Goal: Find specific page/section: Find specific page/section

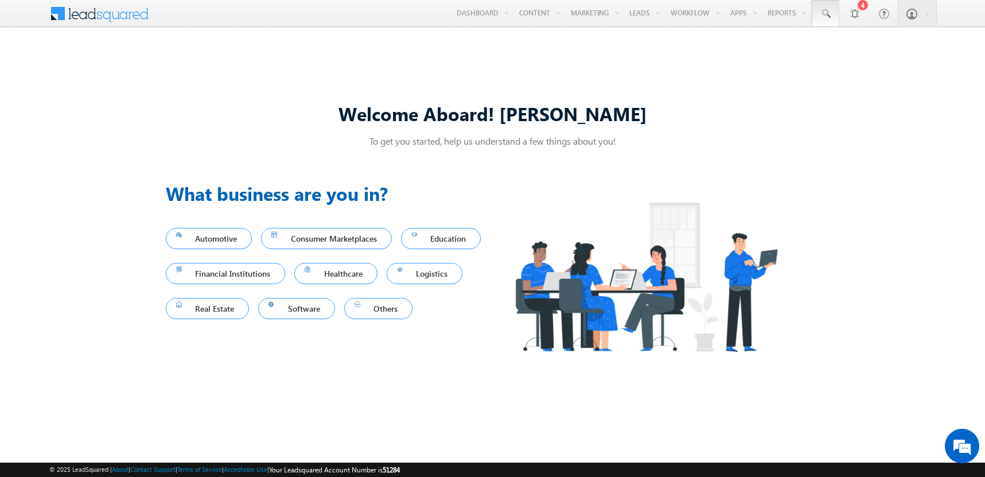
click at [825, 14] on span at bounding box center [824, 13] width 11 height 11
type input "8989222145"
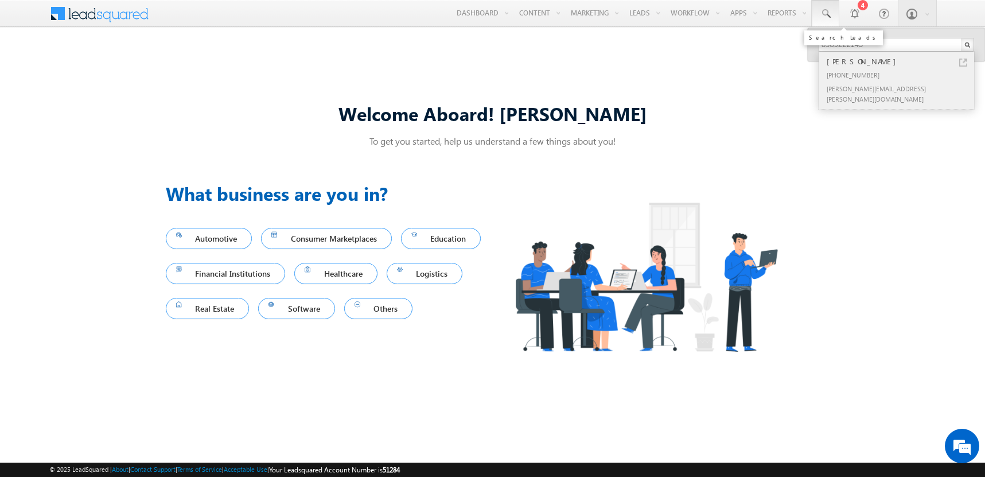
click at [901, 61] on div "[PERSON_NAME]" at bounding box center [901, 61] width 154 height 13
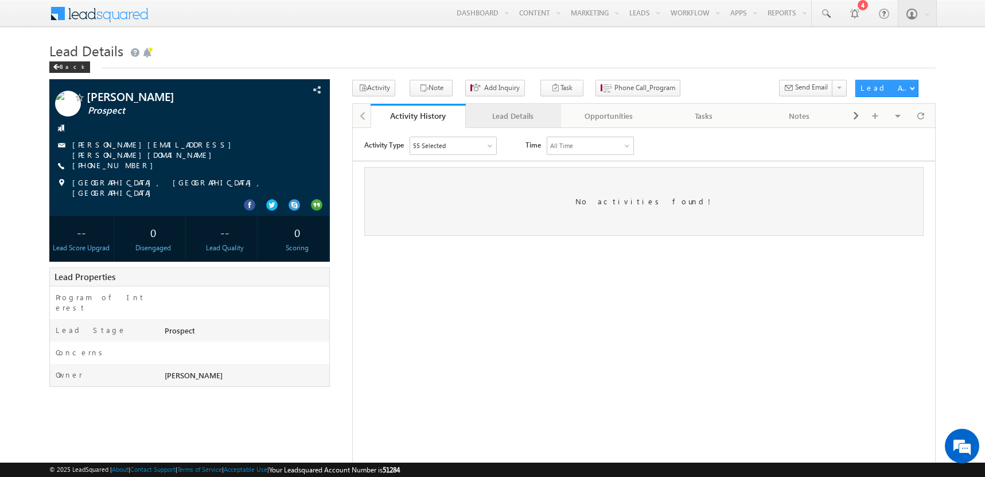
click at [513, 116] on div "Lead Details" at bounding box center [513, 116] width 76 height 14
